Goal: Check status: Check status

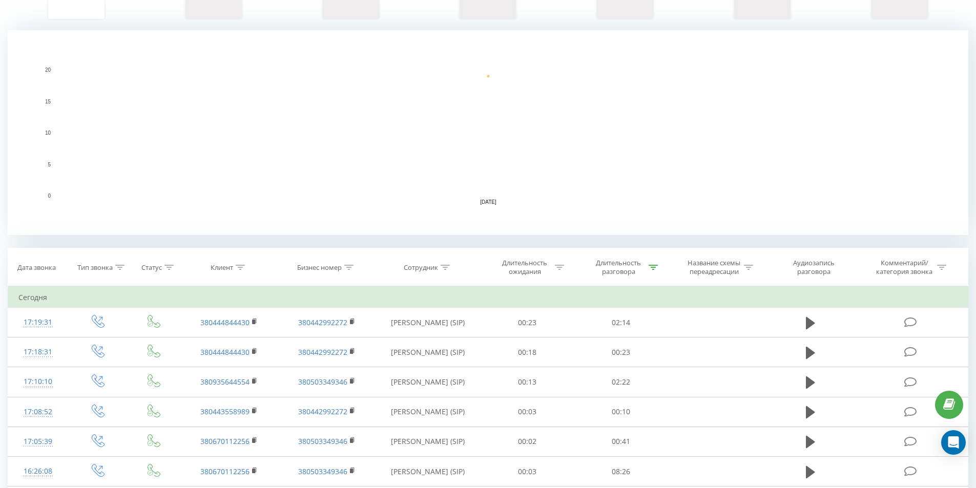
scroll to position [51, 0]
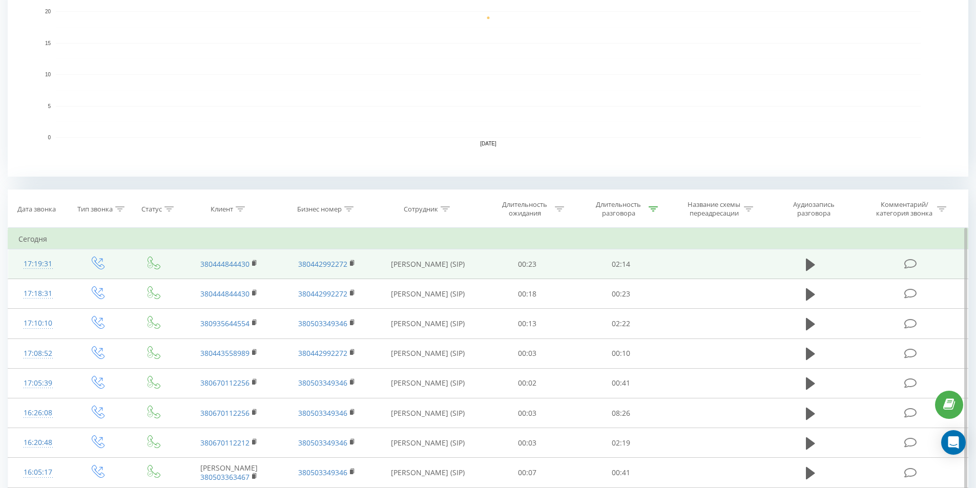
scroll to position [256, 0]
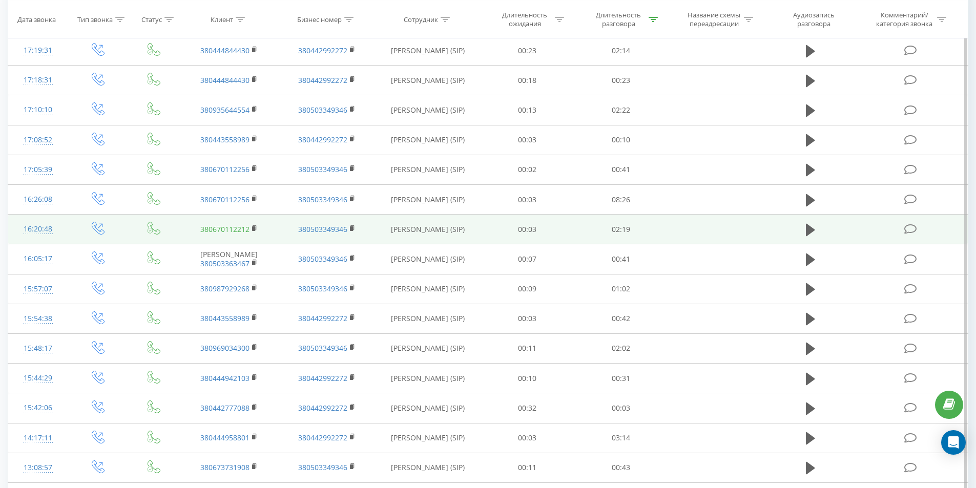
scroll to position [465, 0]
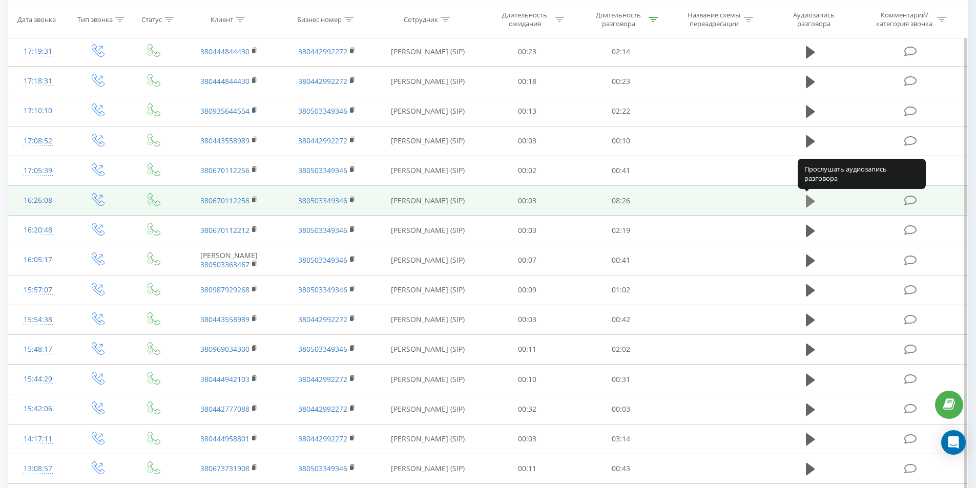
click at [806, 199] on icon at bounding box center [810, 201] width 9 height 12
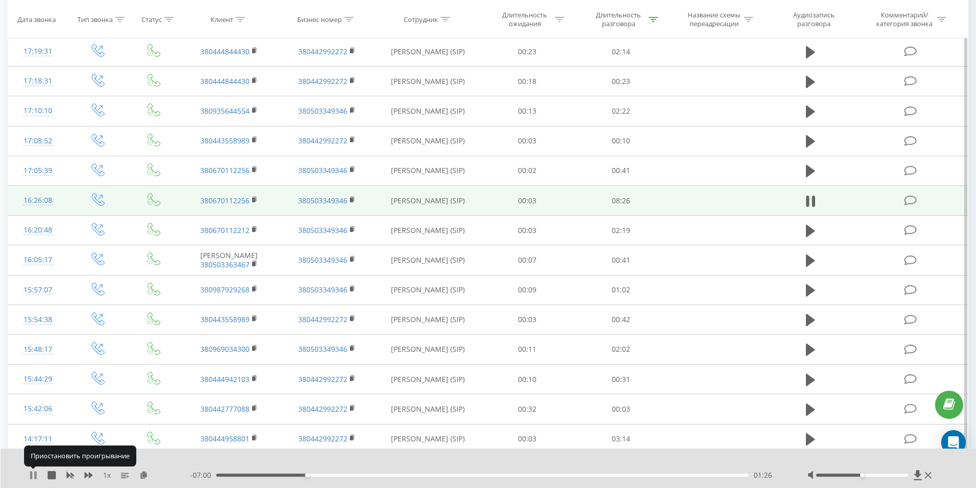
click at [32, 474] on icon at bounding box center [31, 475] width 2 height 8
click at [31, 475] on icon at bounding box center [33, 475] width 6 height 8
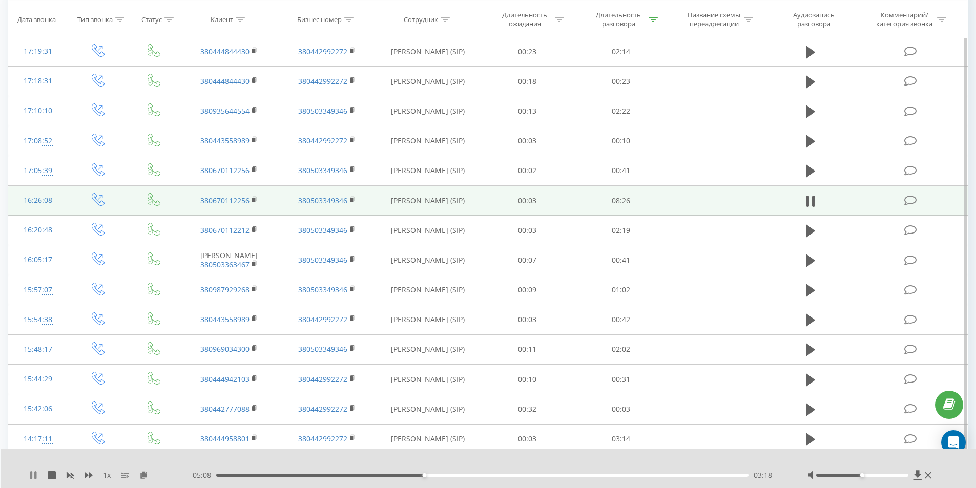
click at [33, 475] on icon at bounding box center [33, 475] width 8 height 8
click at [34, 478] on icon at bounding box center [33, 475] width 8 height 8
click at [259, 475] on div "00:00" at bounding box center [482, 475] width 533 height 3
click at [271, 476] on div "00:52" at bounding box center [482, 475] width 533 height 3
click at [277, 475] on div "00:53" at bounding box center [482, 475] width 533 height 3
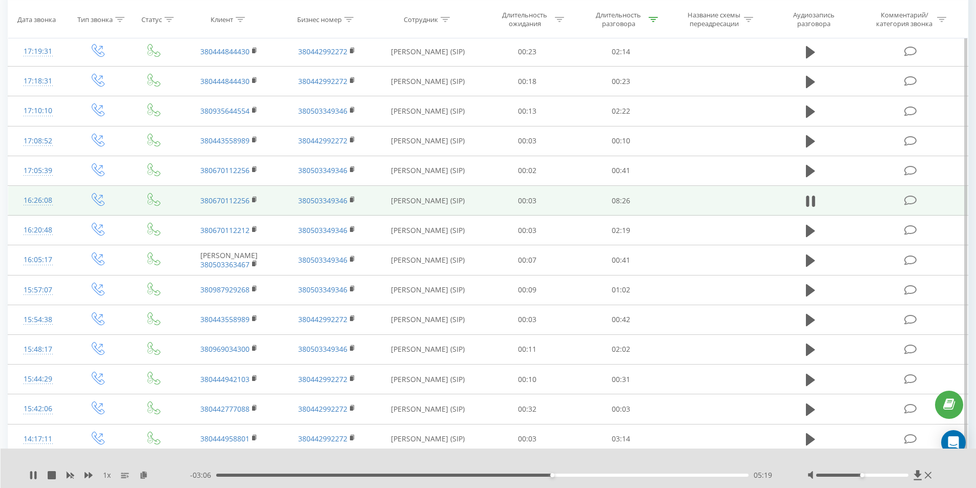
click at [33, 470] on div "1 x - 03:06 05:19 05:19" at bounding box center [489, 468] width 976 height 39
click at [35, 473] on icon at bounding box center [35, 475] width 2 height 8
